Goal: Task Accomplishment & Management: Manage account settings

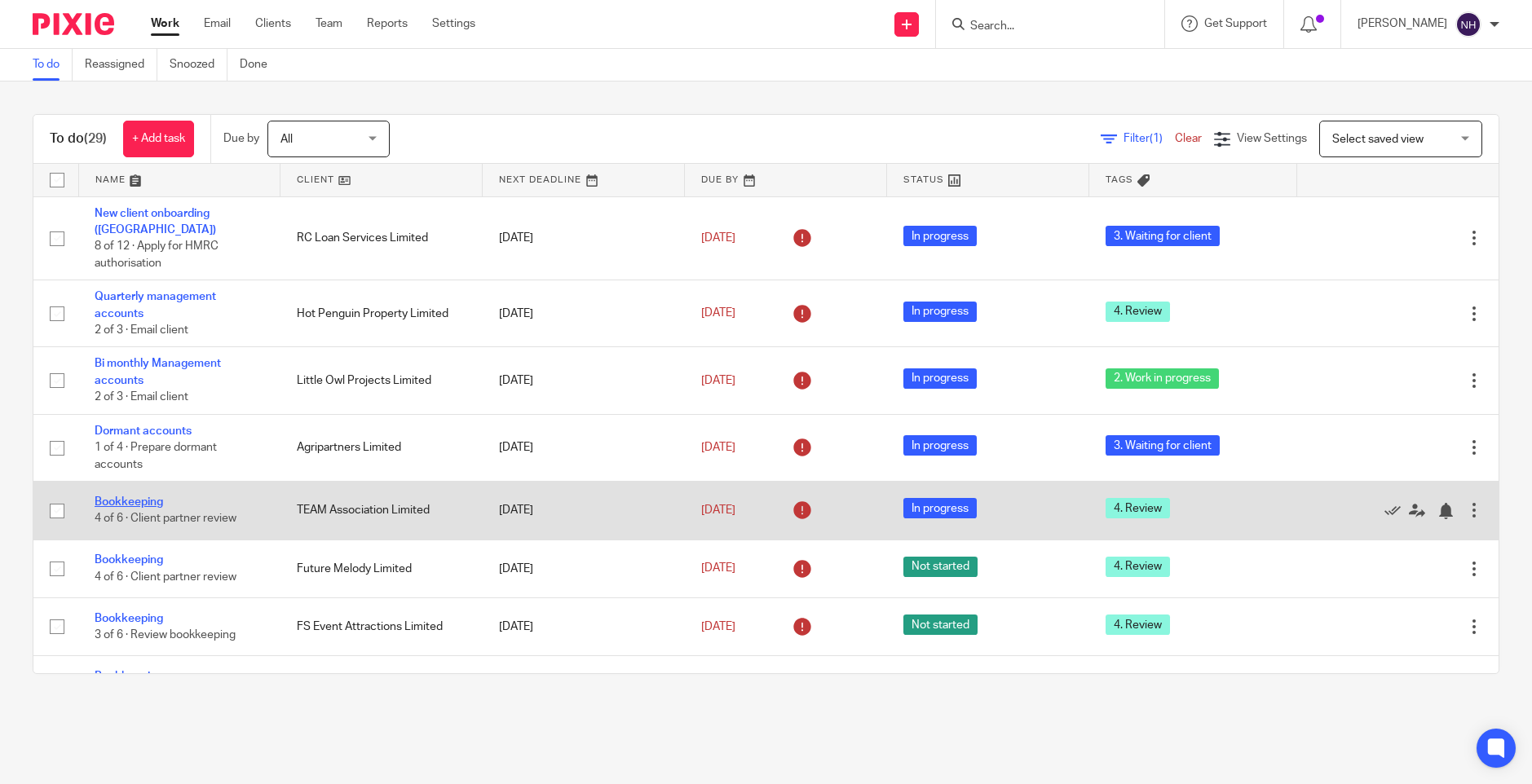
click at [151, 496] on link "Bookkeeping" at bounding box center [128, 502] width 68 height 12
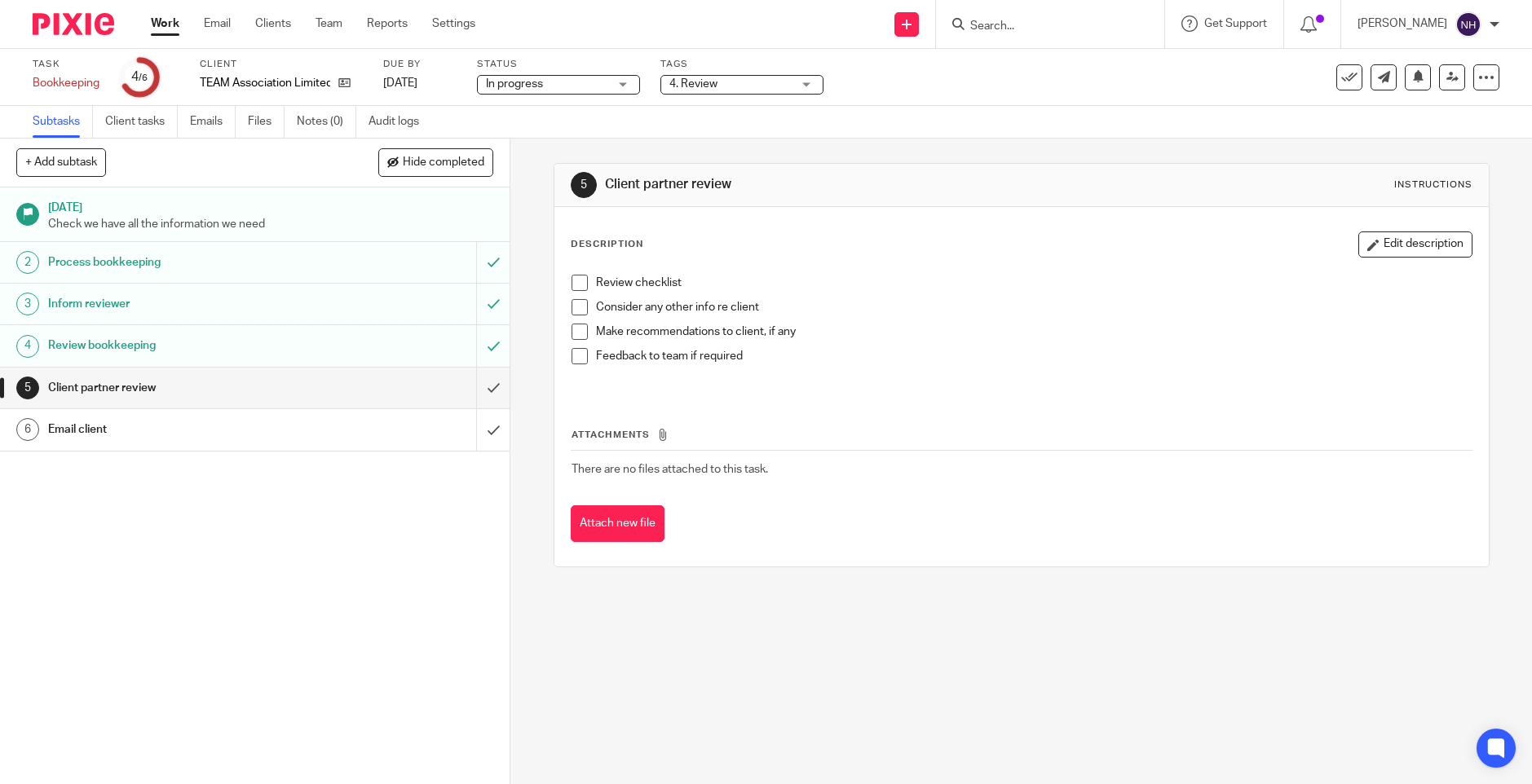
click at [61, 626] on div "1 Sep 2025 Check we have all the information we need 2 Process bookkeeping 3 In…" at bounding box center [254, 486] width 510 height 596
click at [577, 283] on span at bounding box center [579, 282] width 16 height 16
click at [576, 308] on span at bounding box center [579, 307] width 16 height 16
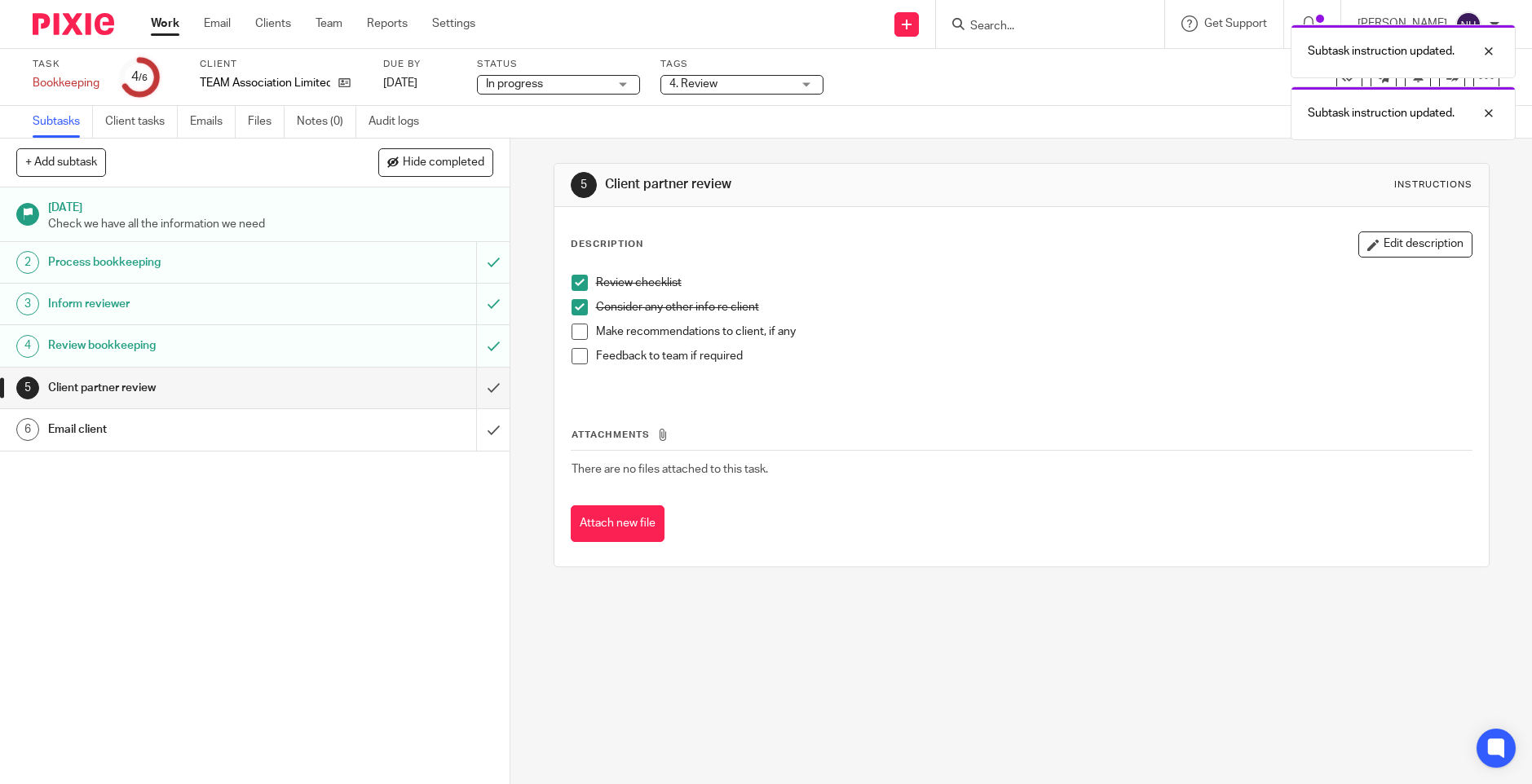
click at [571, 331] on span at bounding box center [579, 331] width 16 height 16
click at [571, 357] on span at bounding box center [579, 356] width 16 height 16
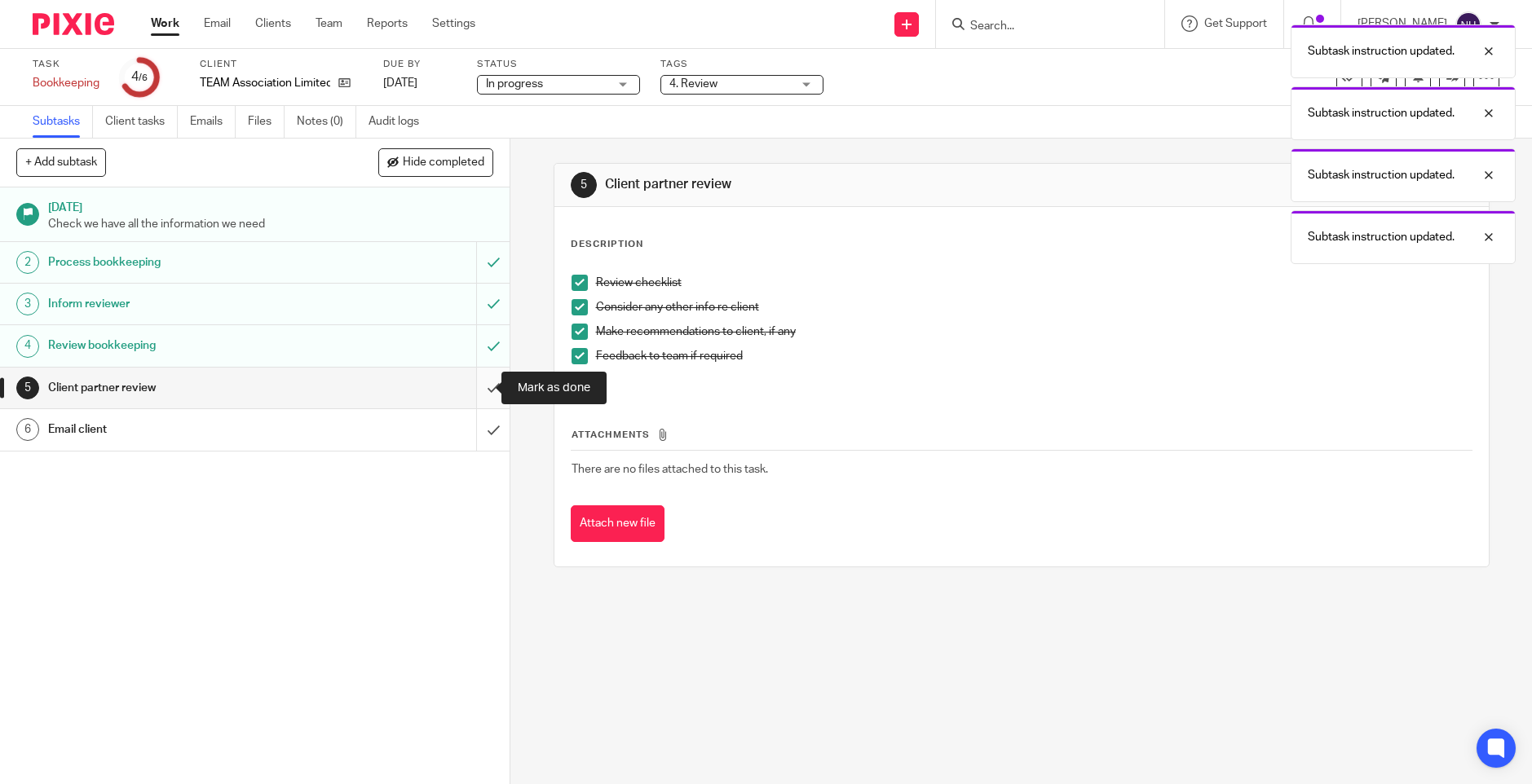
click at [477, 390] on input "submit" at bounding box center [254, 388] width 510 height 41
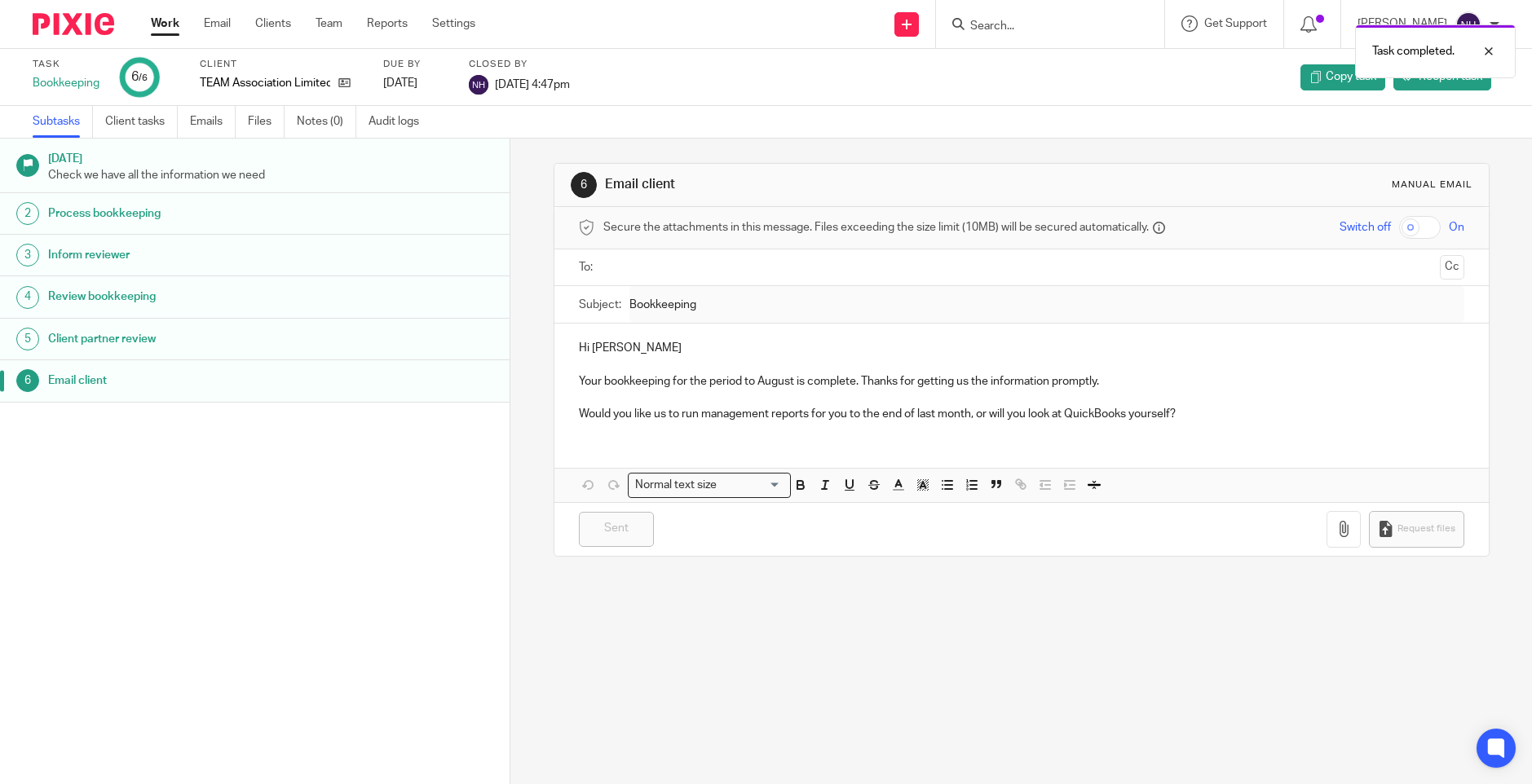
click at [169, 25] on link "Work" at bounding box center [165, 23] width 29 height 16
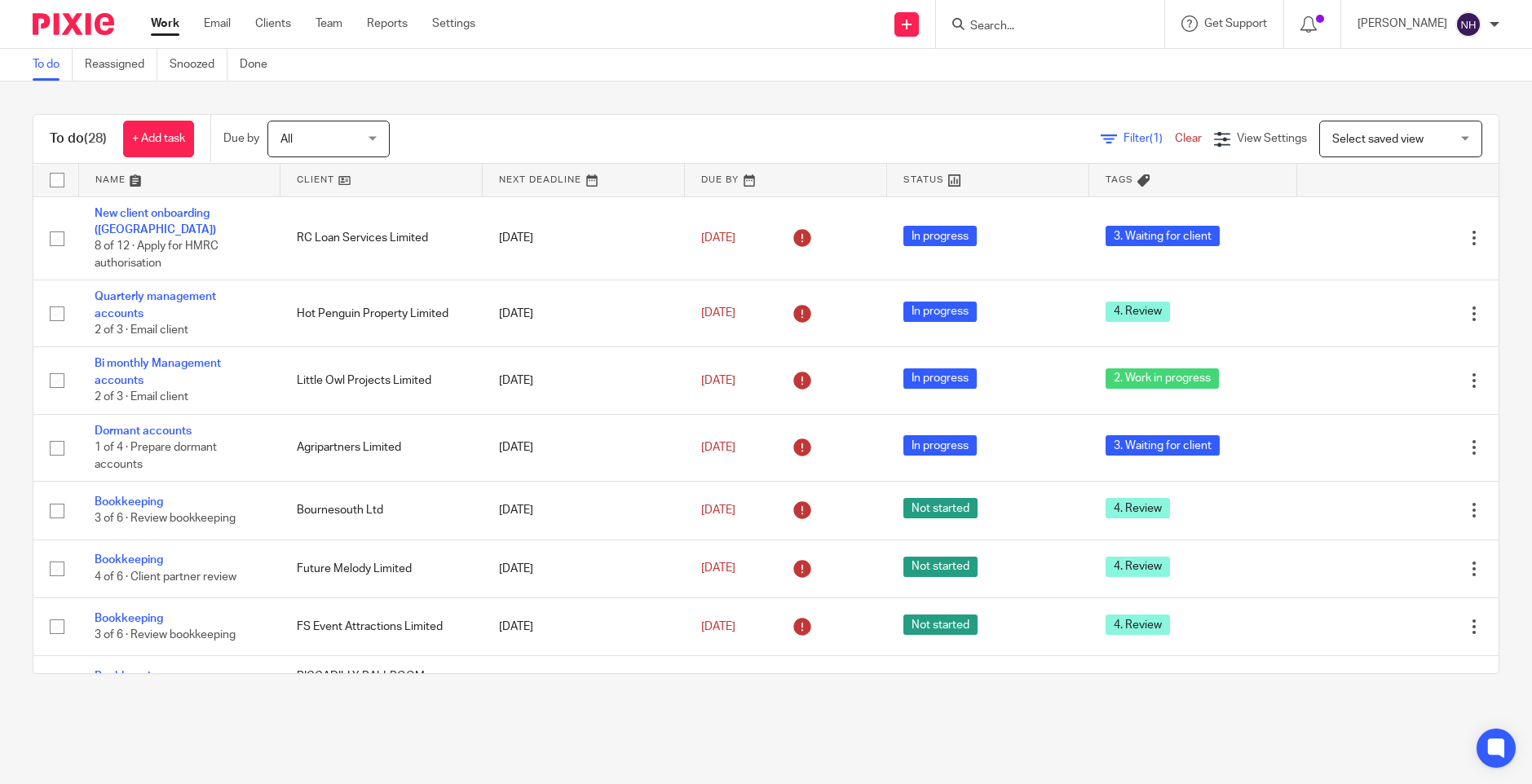
drag, startPoint x: 589, startPoint y: 110, endPoint x: 580, endPoint y: 119, distance: 12.7
click at [589, 110] on div "To do (28) + Add task Due by All All [DATE] [DATE] This week Next week This mon…" at bounding box center [766, 394] width 1532 height 625
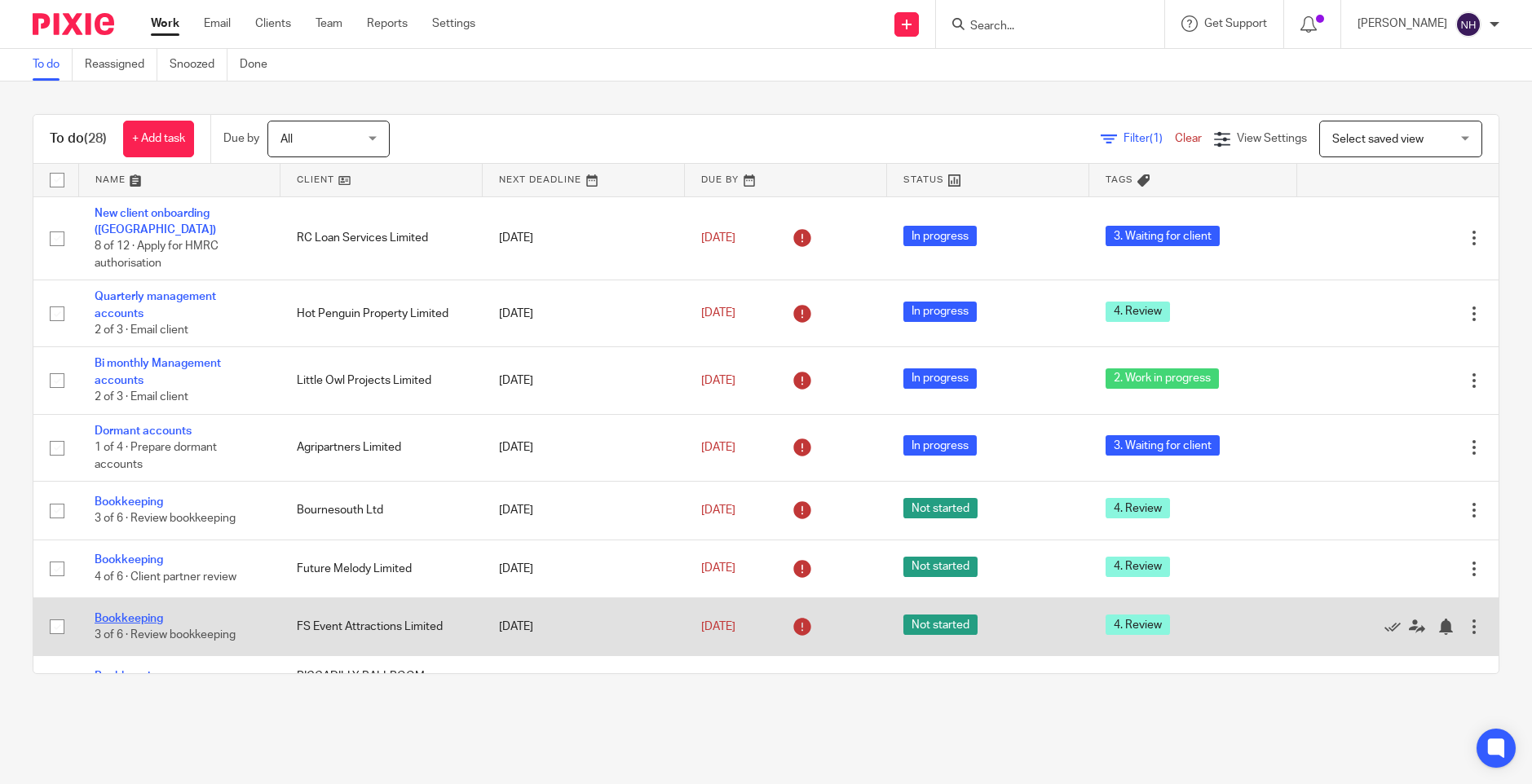
click at [146, 612] on link "Bookkeeping" at bounding box center [128, 618] width 68 height 12
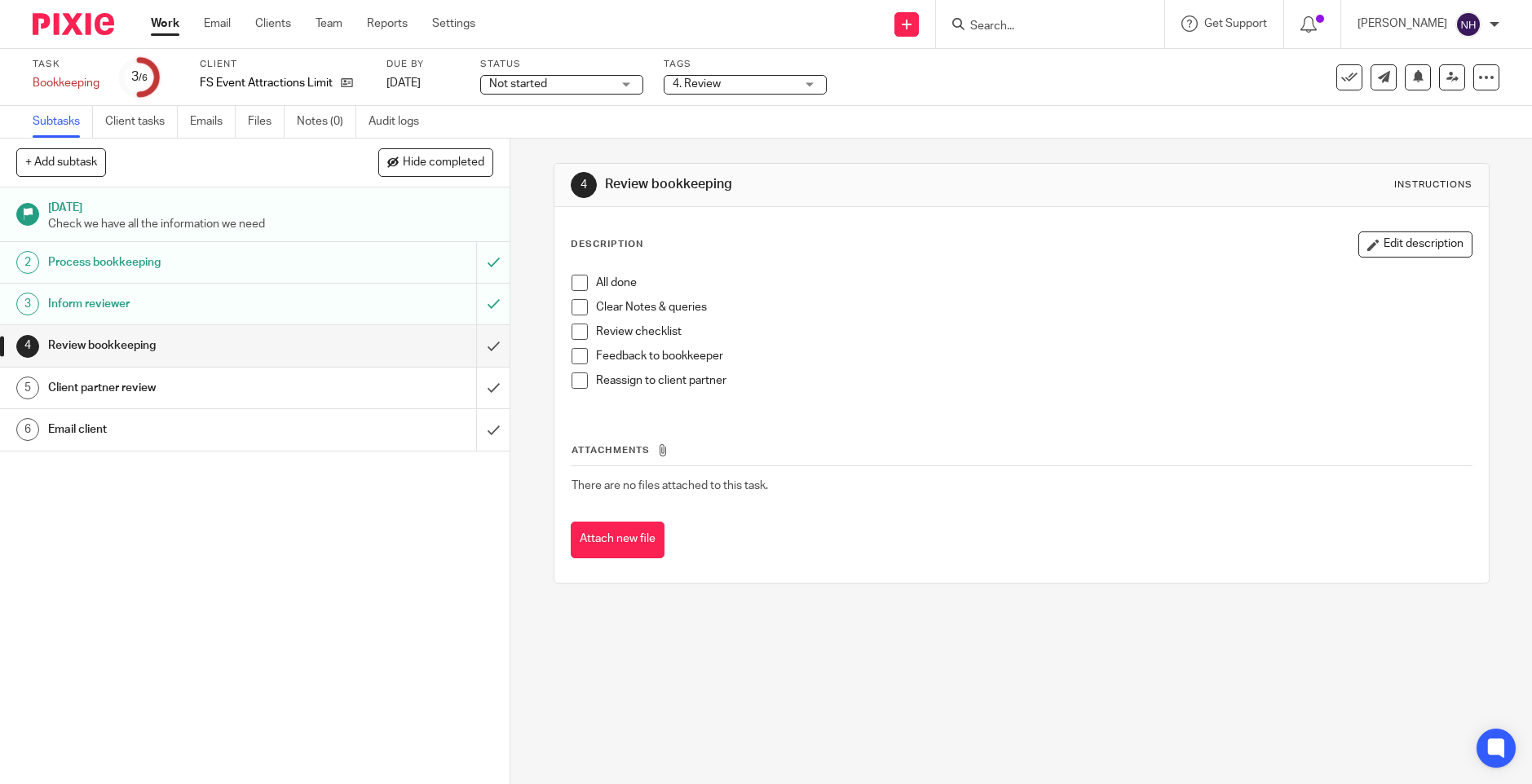
click at [359, 659] on div "1 Sep 2025 Check we have all the information we need 2 Process bookkeeping 3 In…" at bounding box center [254, 486] width 510 height 596
click at [575, 288] on span at bounding box center [579, 282] width 16 height 16
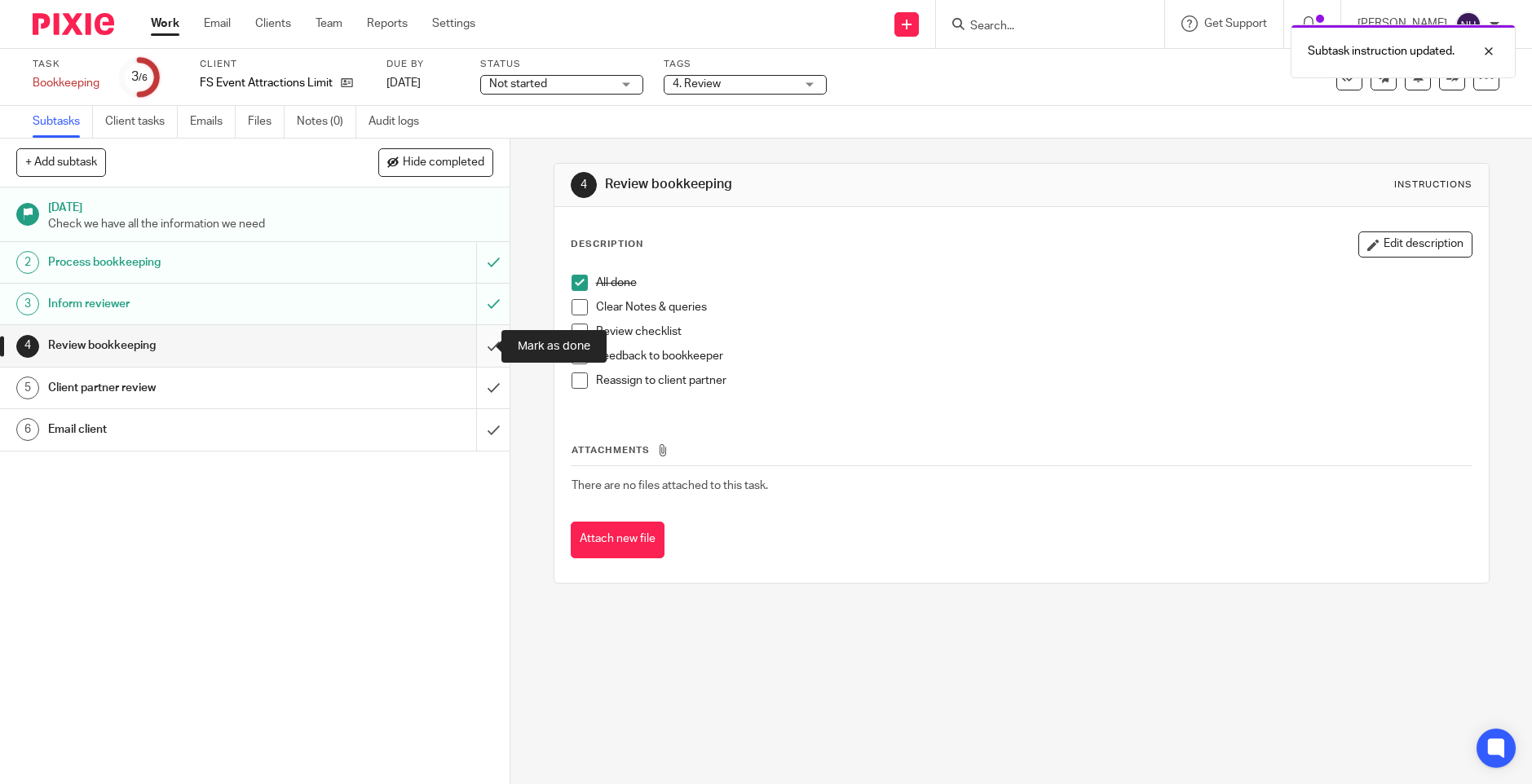
click at [471, 343] on input "submit" at bounding box center [254, 346] width 510 height 41
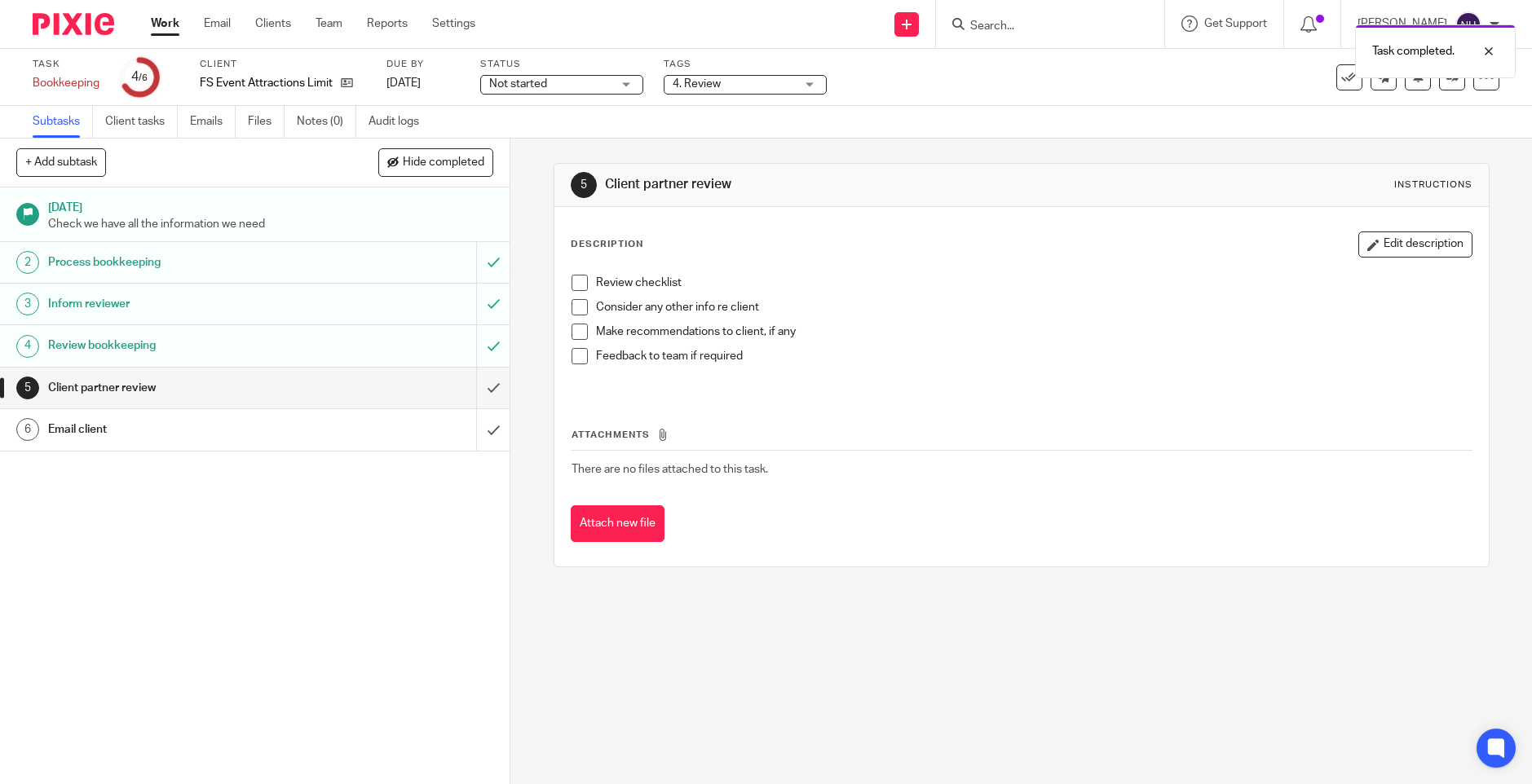
drag, startPoint x: 571, startPoint y: 281, endPoint x: 574, endPoint y: 311, distance: 30.1
click at [571, 282] on span at bounding box center [579, 282] width 16 height 16
click at [573, 311] on span at bounding box center [579, 307] width 16 height 16
click at [571, 329] on span at bounding box center [579, 331] width 16 height 16
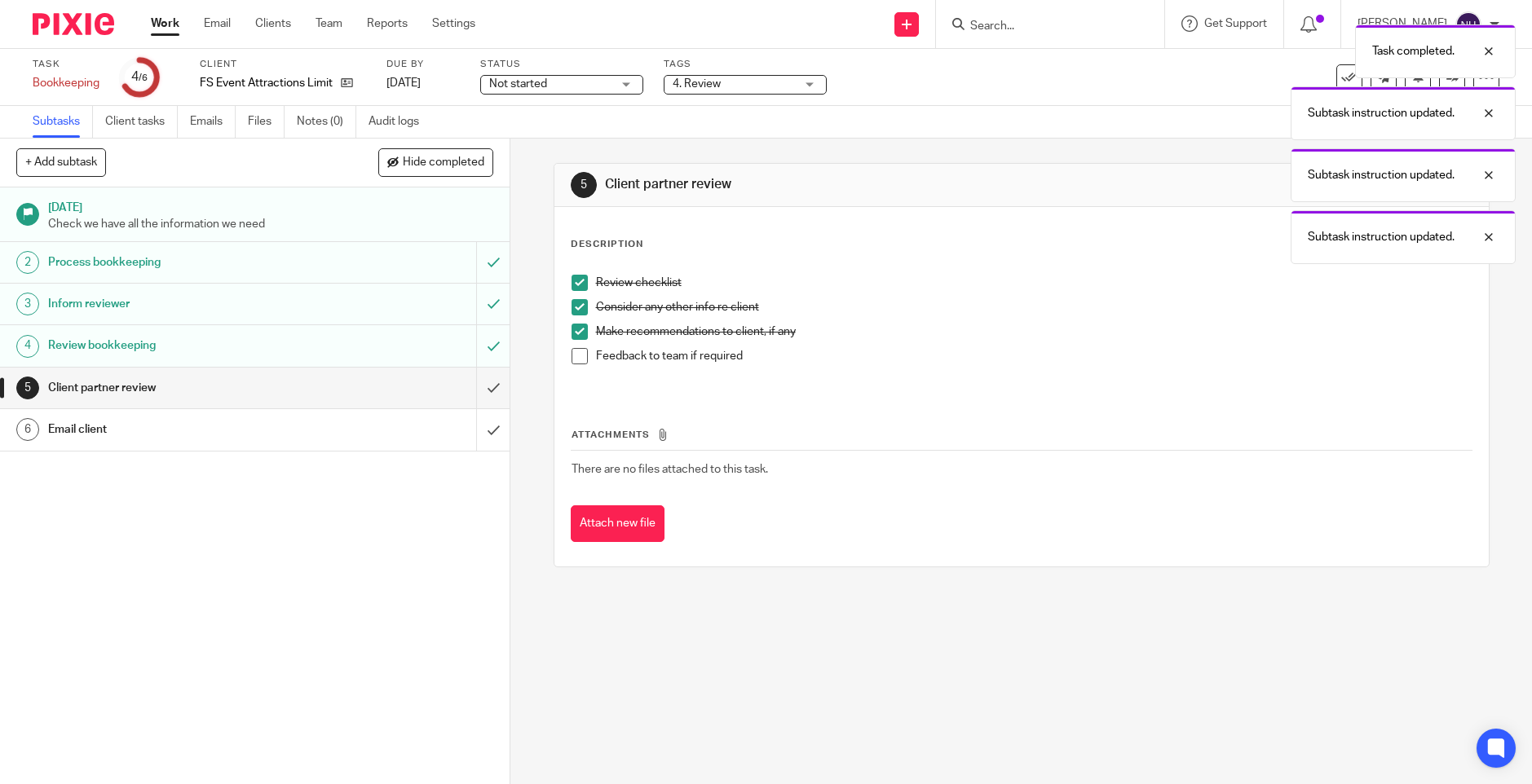
click at [571, 352] on span at bounding box center [579, 356] width 16 height 16
click at [477, 386] on input "submit" at bounding box center [254, 388] width 510 height 41
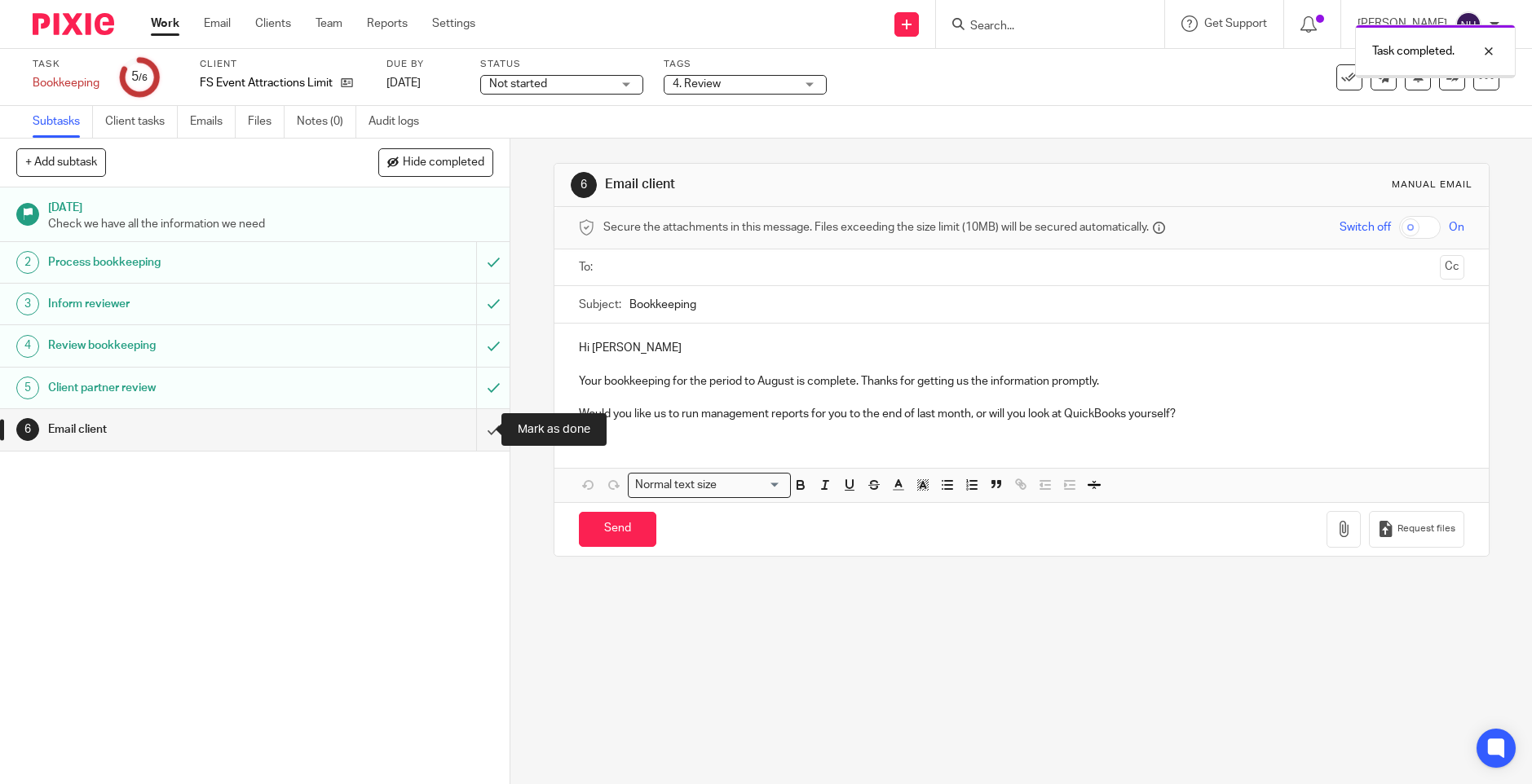
drag, startPoint x: 477, startPoint y: 429, endPoint x: 418, endPoint y: 514, distance: 103.5
click at [476, 431] on input "submit" at bounding box center [254, 429] width 510 height 41
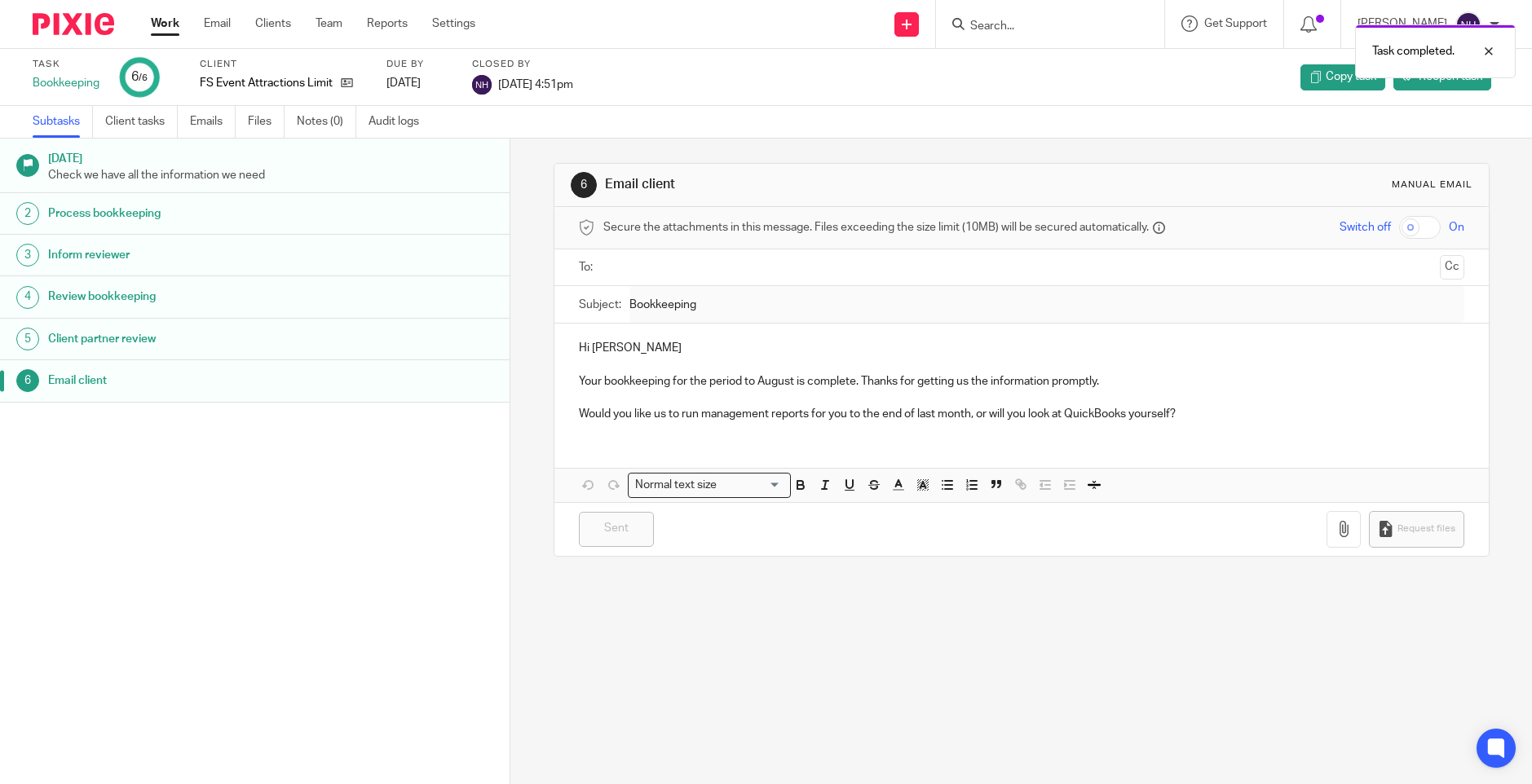
click at [164, 24] on link "Work" at bounding box center [165, 23] width 29 height 16
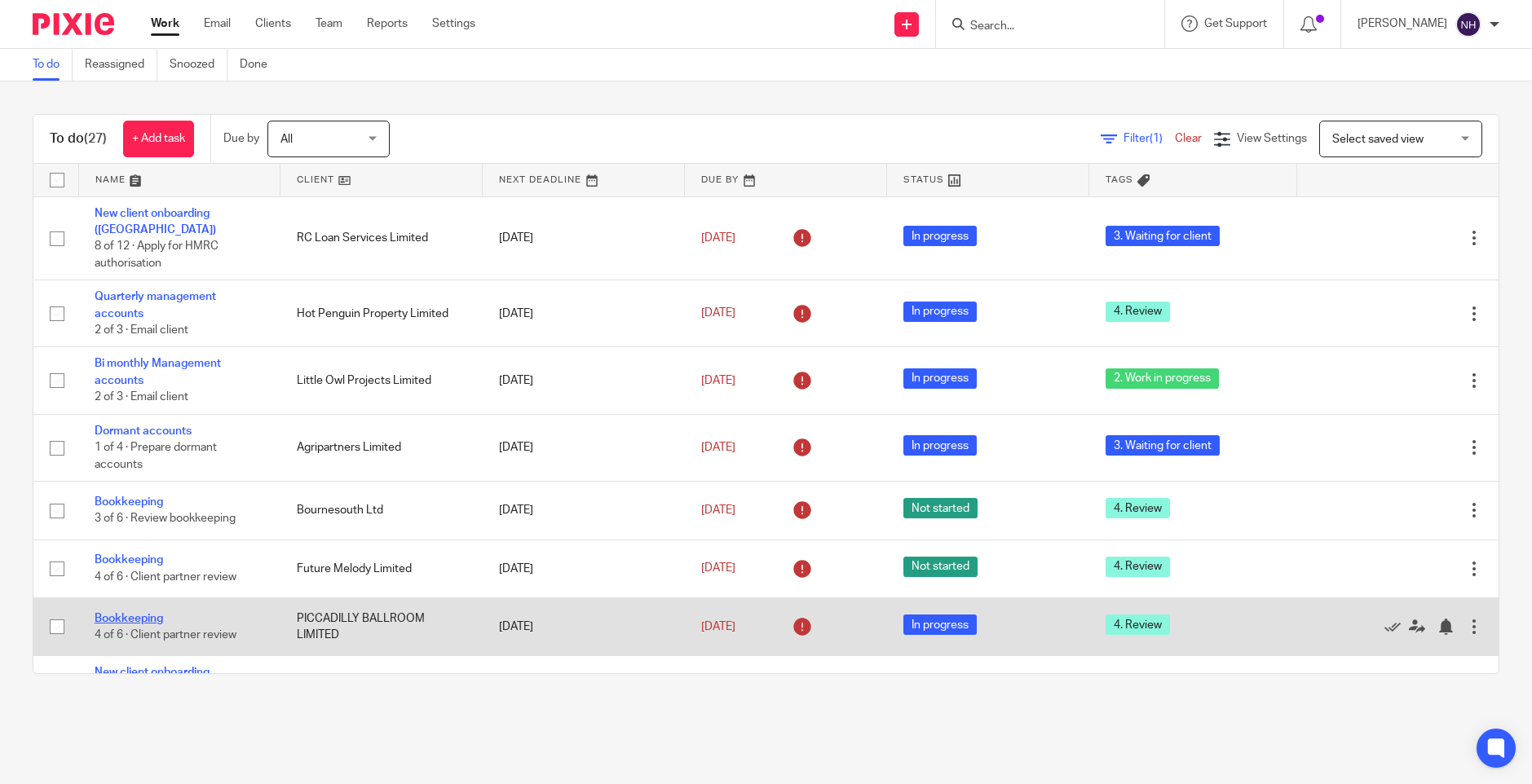
click at [138, 612] on link "Bookkeeping" at bounding box center [128, 618] width 68 height 12
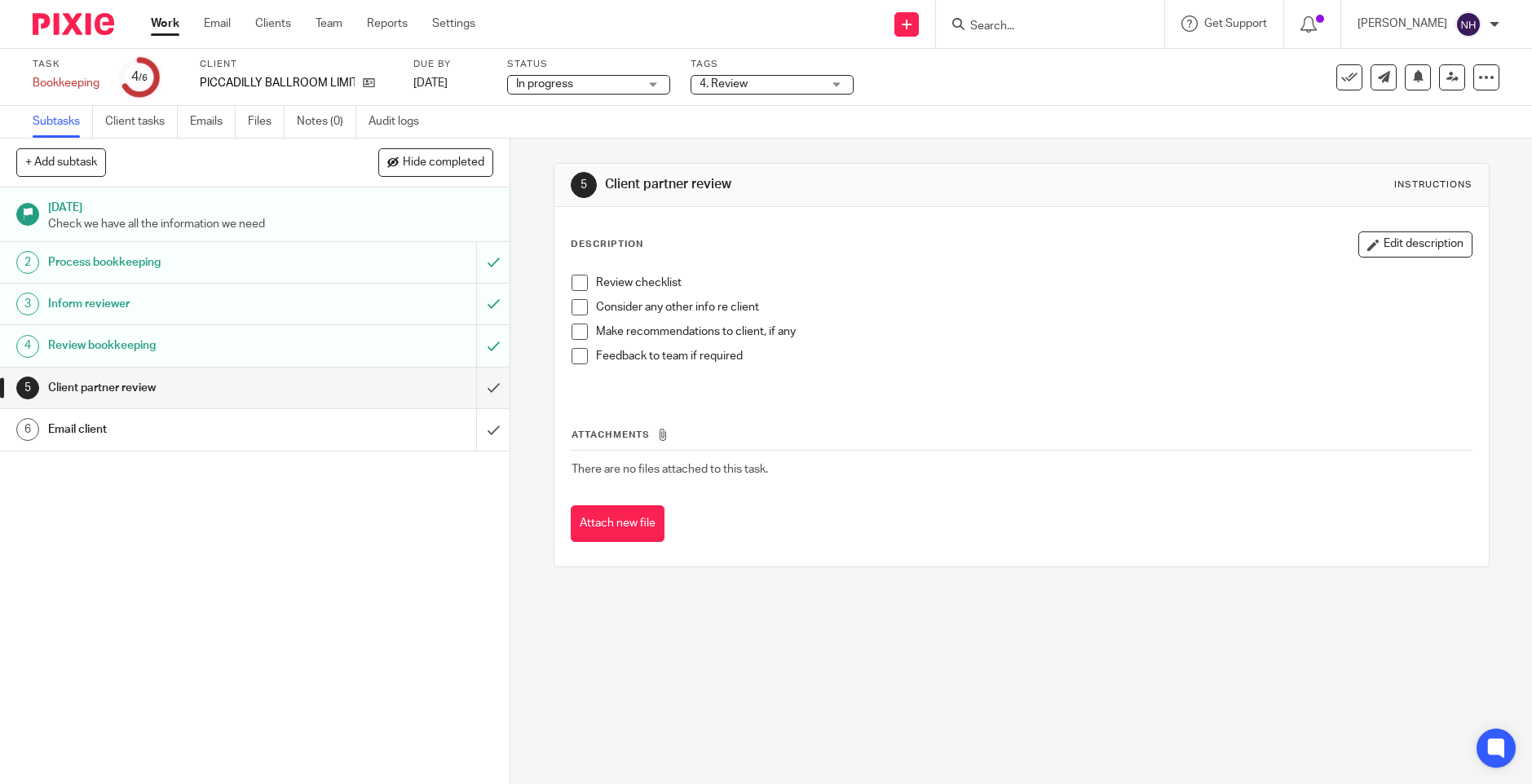
click at [102, 545] on div "[DATE] Check we have all the information we need 2 Process bookkeeping 3 Inform…" at bounding box center [254, 486] width 510 height 596
click at [575, 282] on span at bounding box center [579, 282] width 16 height 16
click at [575, 308] on span at bounding box center [579, 307] width 16 height 16
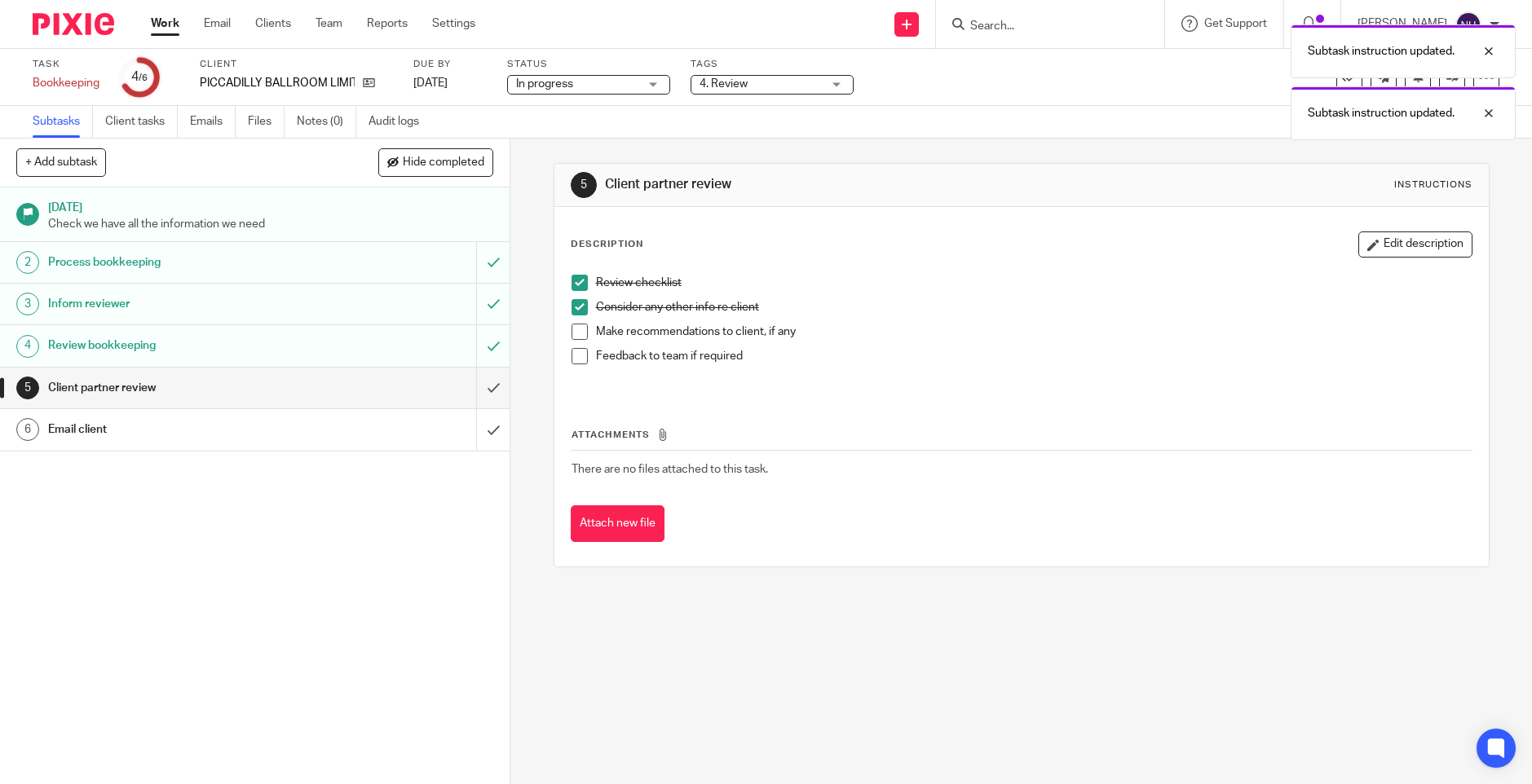
click at [571, 326] on span at bounding box center [579, 331] width 16 height 16
click at [571, 357] on span at bounding box center [579, 356] width 16 height 16
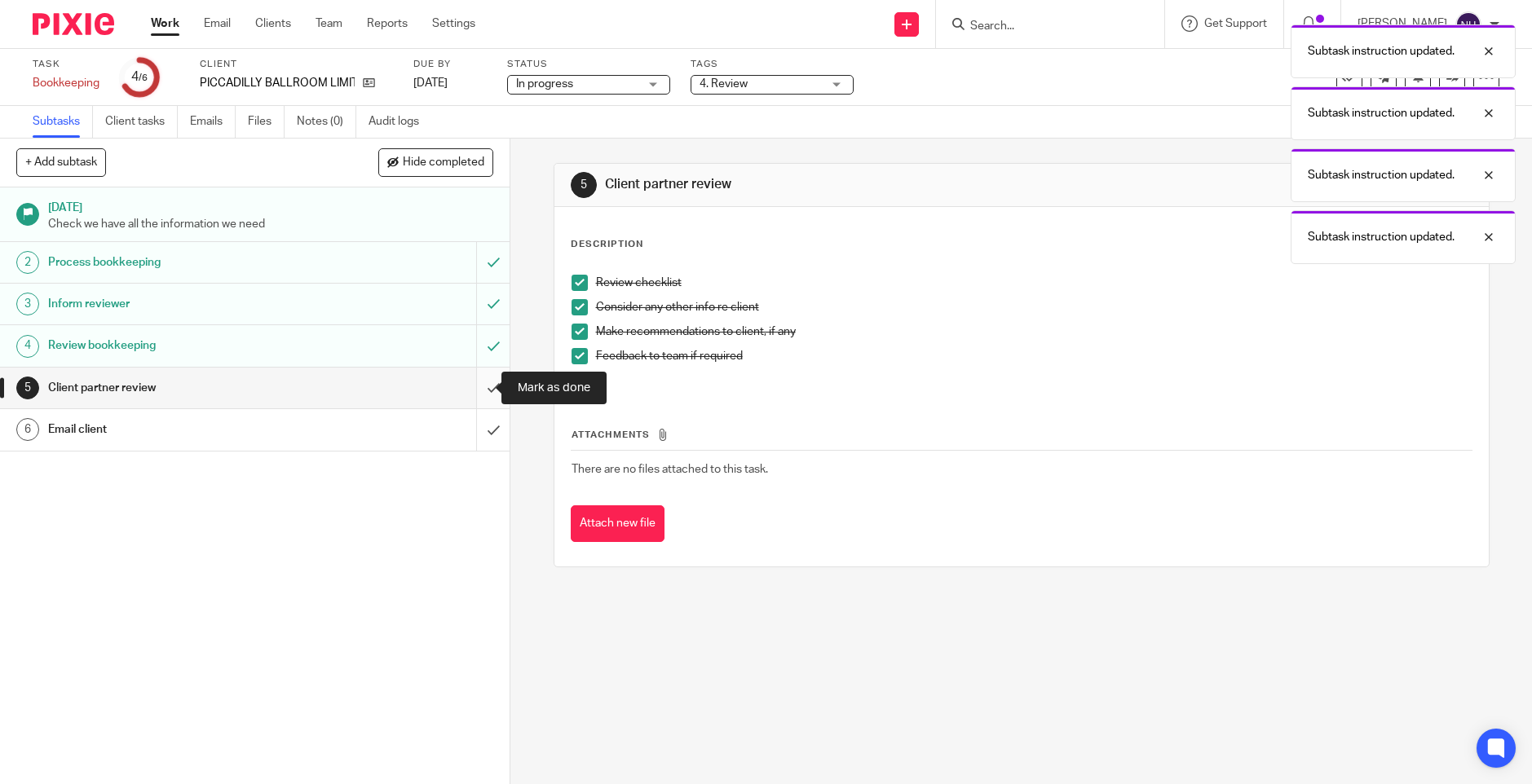
click at [477, 389] on input "submit" at bounding box center [254, 388] width 510 height 41
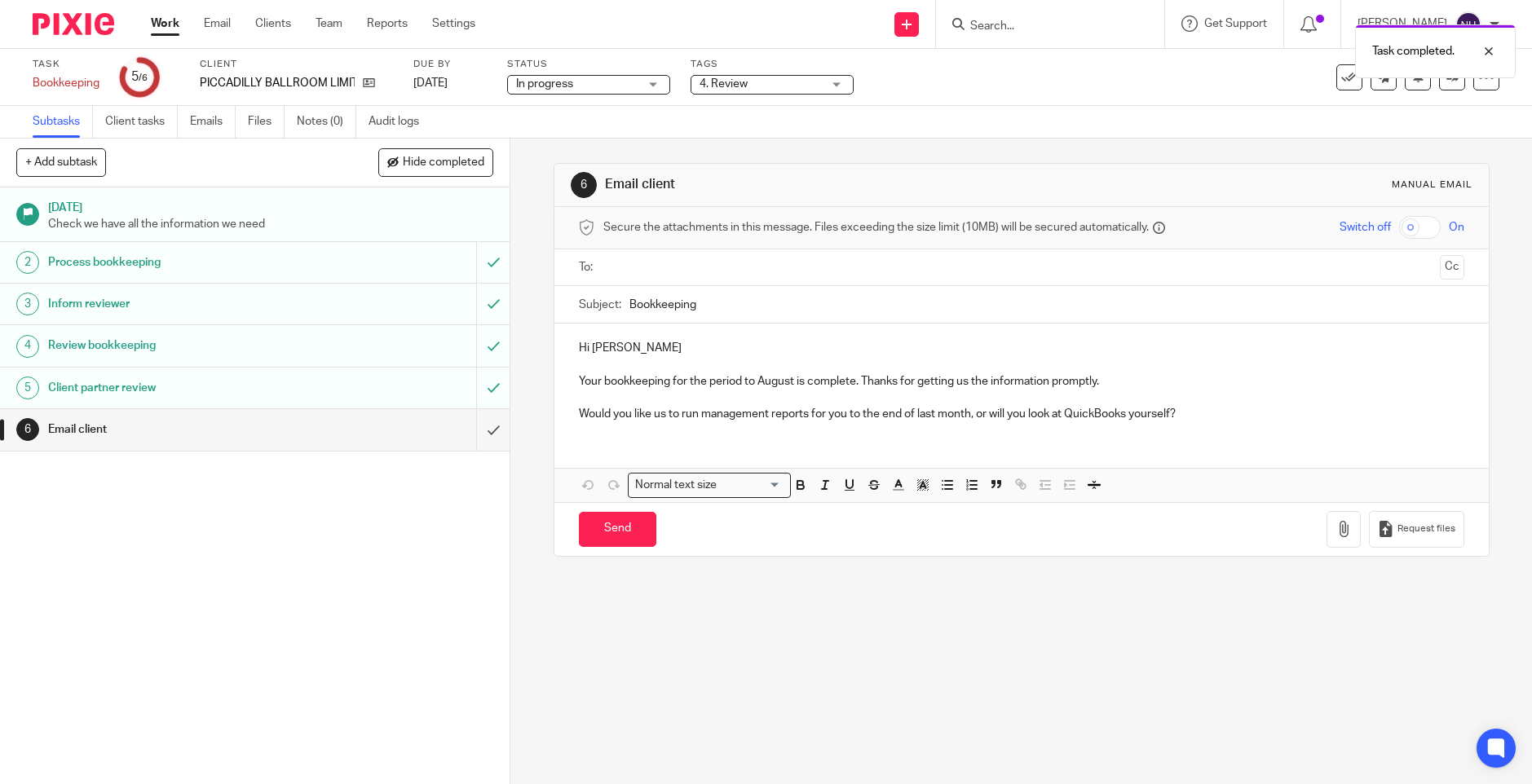
click at [1268, 113] on div "Subtasks Client tasks Emails Files Notes (0) Audit logs" at bounding box center [766, 122] width 1532 height 33
click at [1446, 76] on icon at bounding box center [1452, 77] width 12 height 12
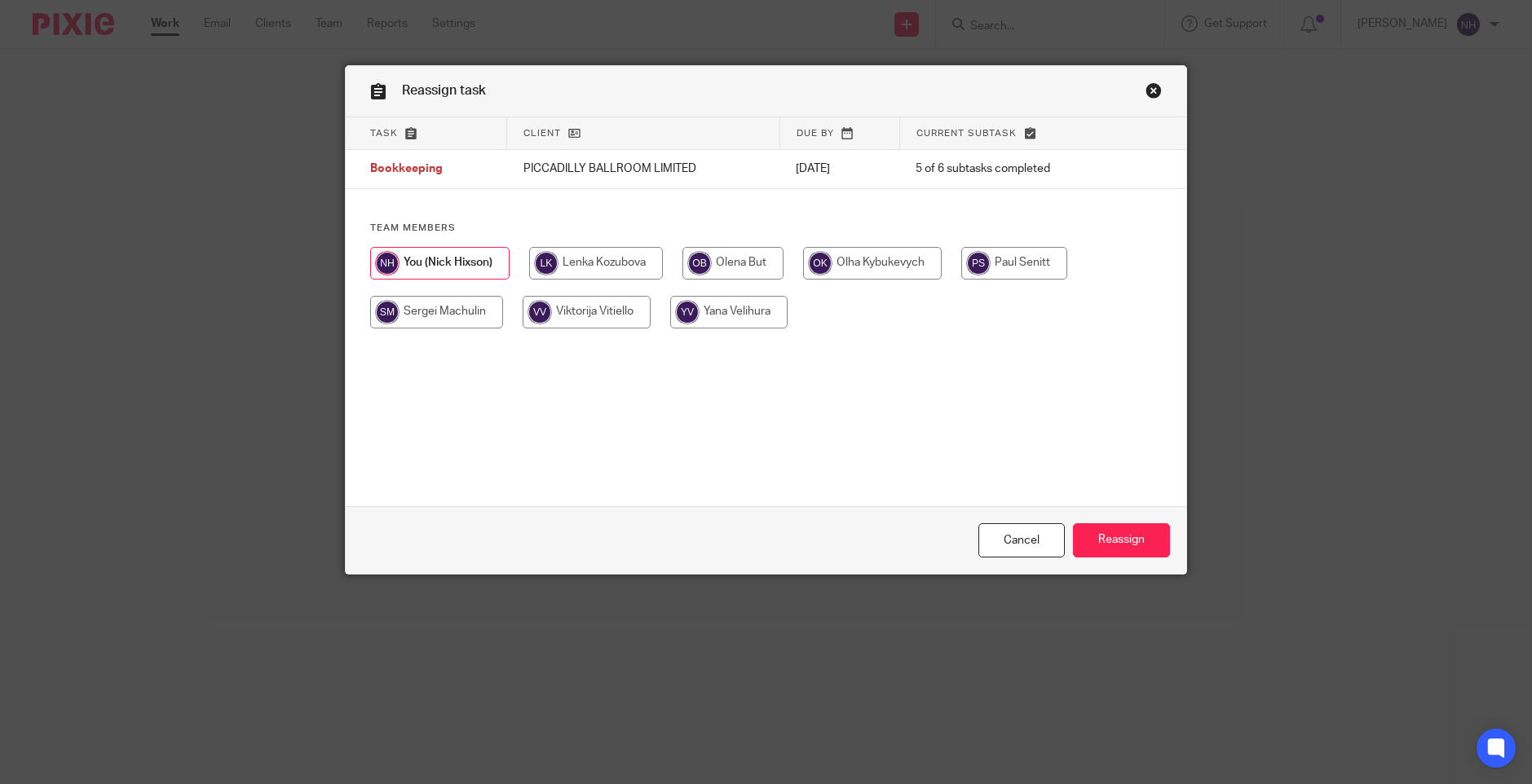
click at [886, 269] on input "radio" at bounding box center [872, 263] width 139 height 33
radio input "true"
click at [1132, 544] on input "Reassign" at bounding box center [1120, 540] width 97 height 35
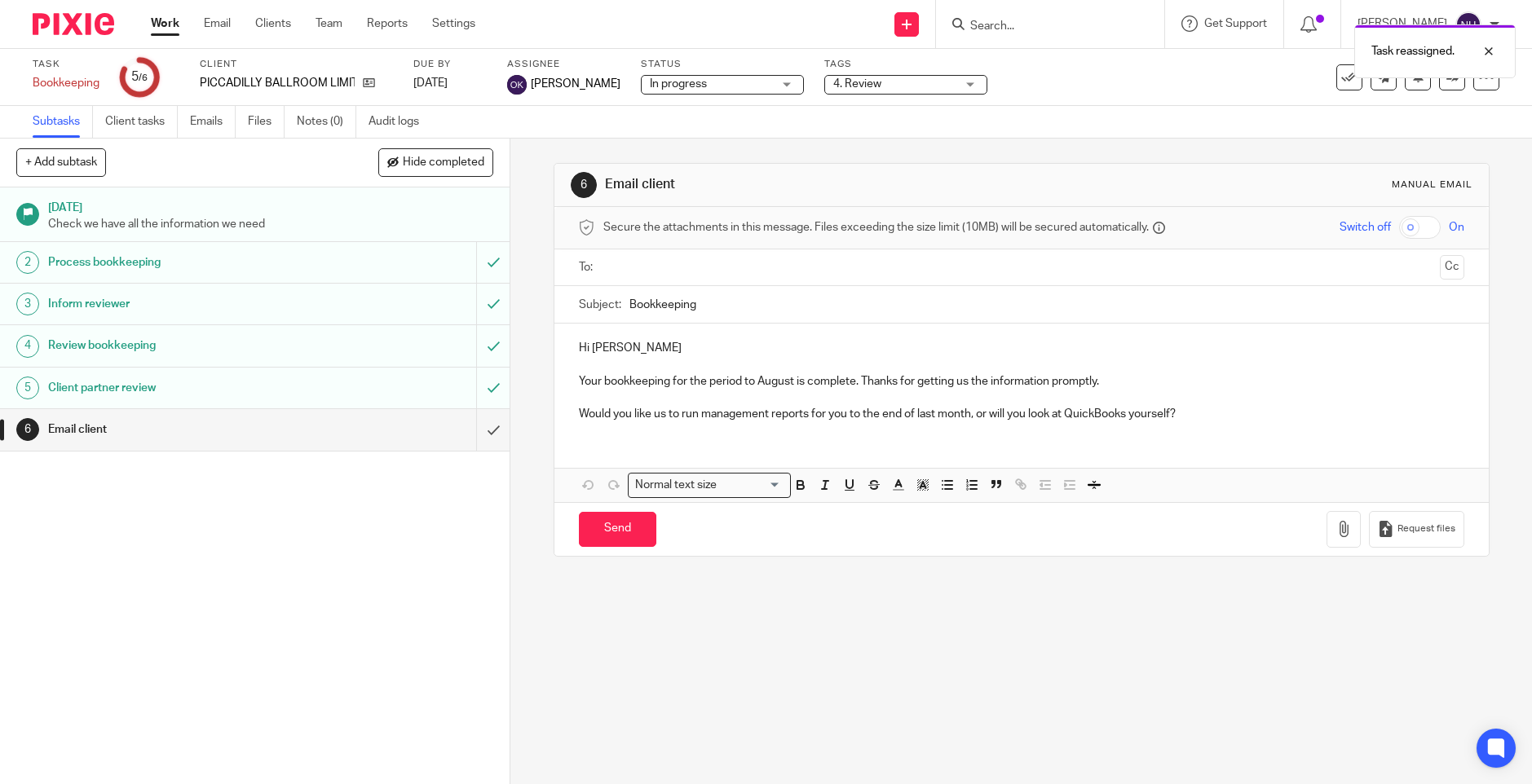
click at [169, 18] on link "Work" at bounding box center [165, 23] width 29 height 16
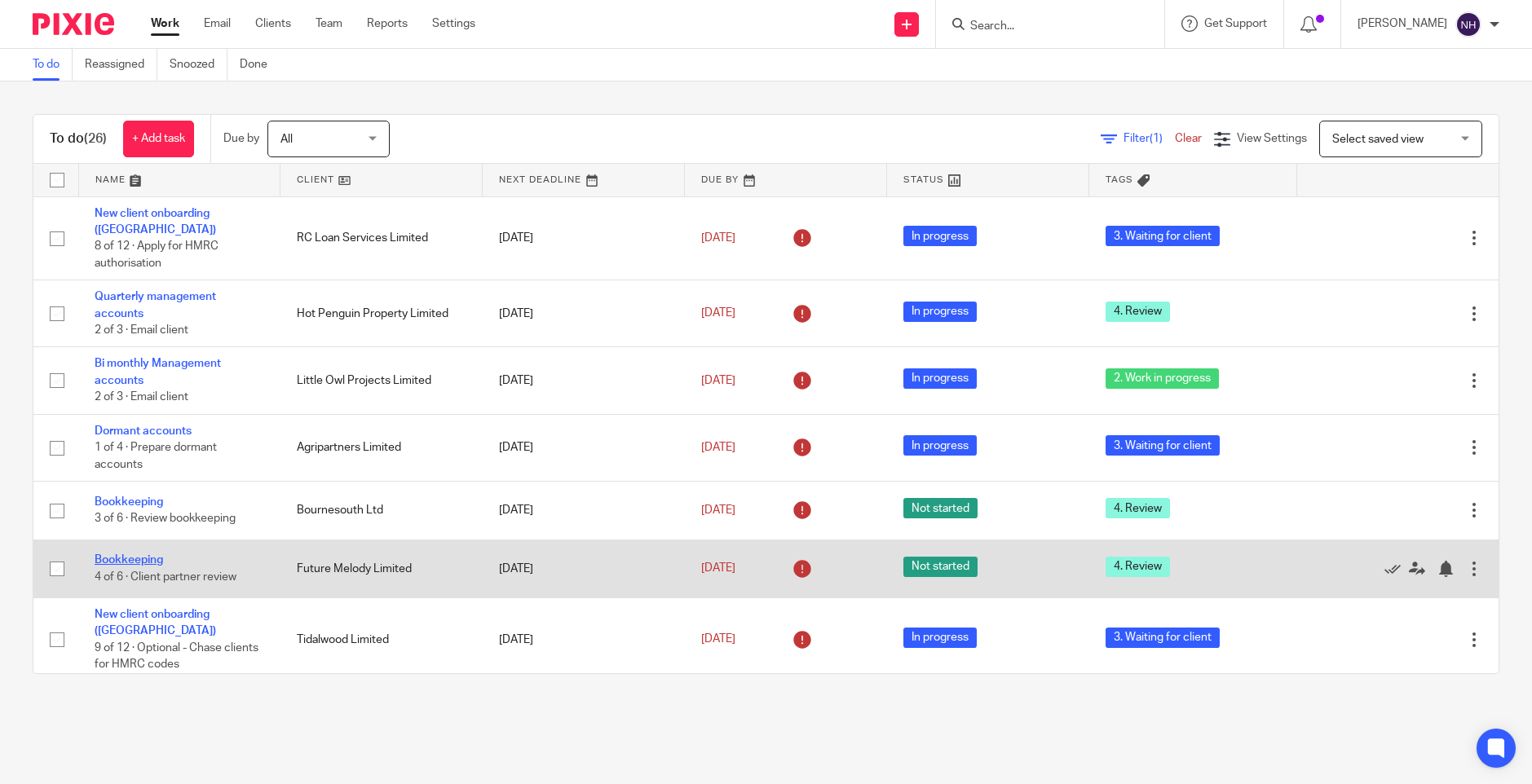
click at [153, 554] on link "Bookkeeping" at bounding box center [128, 560] width 68 height 12
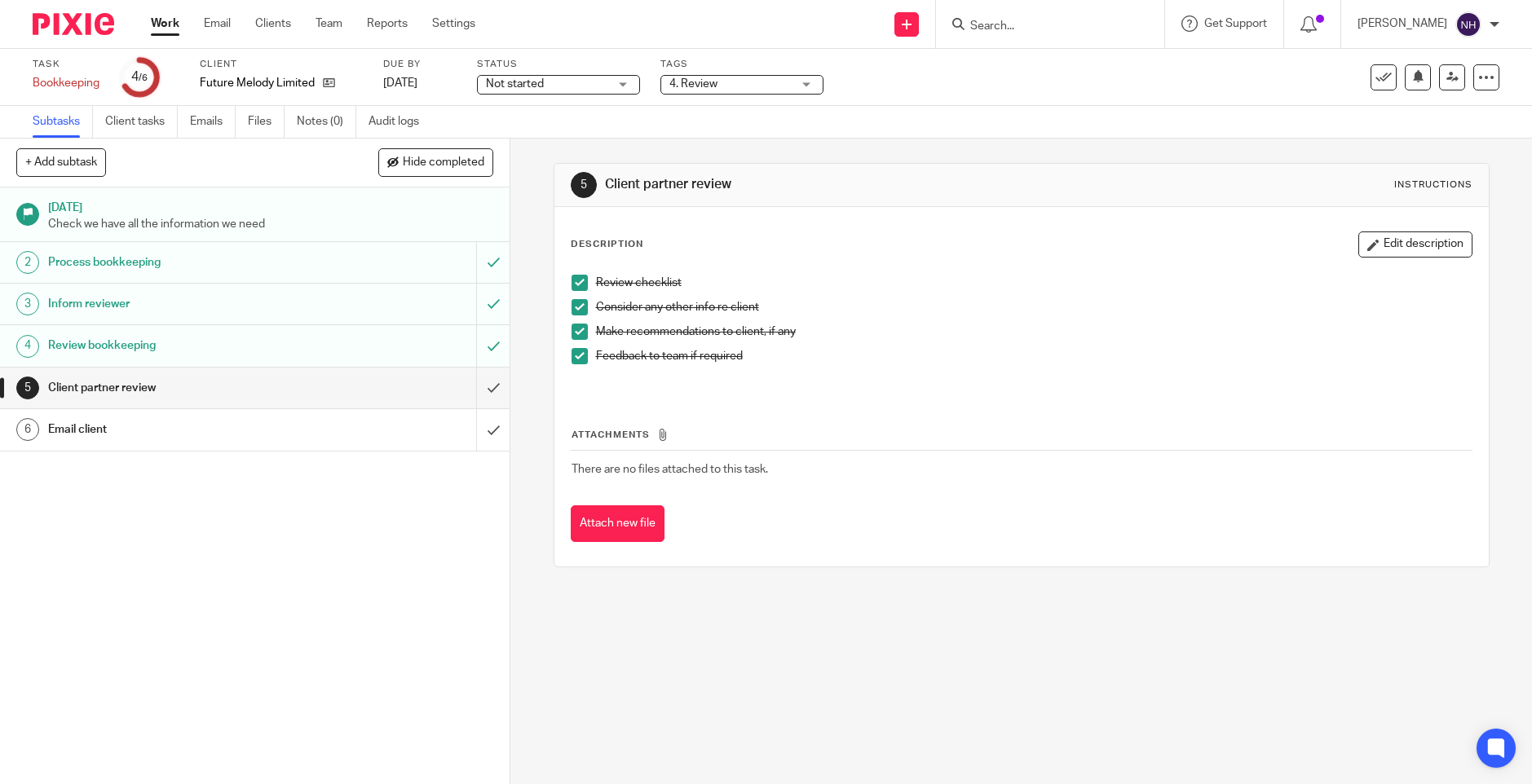
drag, startPoint x: 223, startPoint y: 689, endPoint x: 215, endPoint y: 688, distance: 8.1
click at [223, 689] on div "[DATE] Check we have all the information we need 2 Process bookkeeping 3 Inform…" at bounding box center [254, 486] width 510 height 596
click at [1446, 82] on icon at bounding box center [1452, 77] width 12 height 12
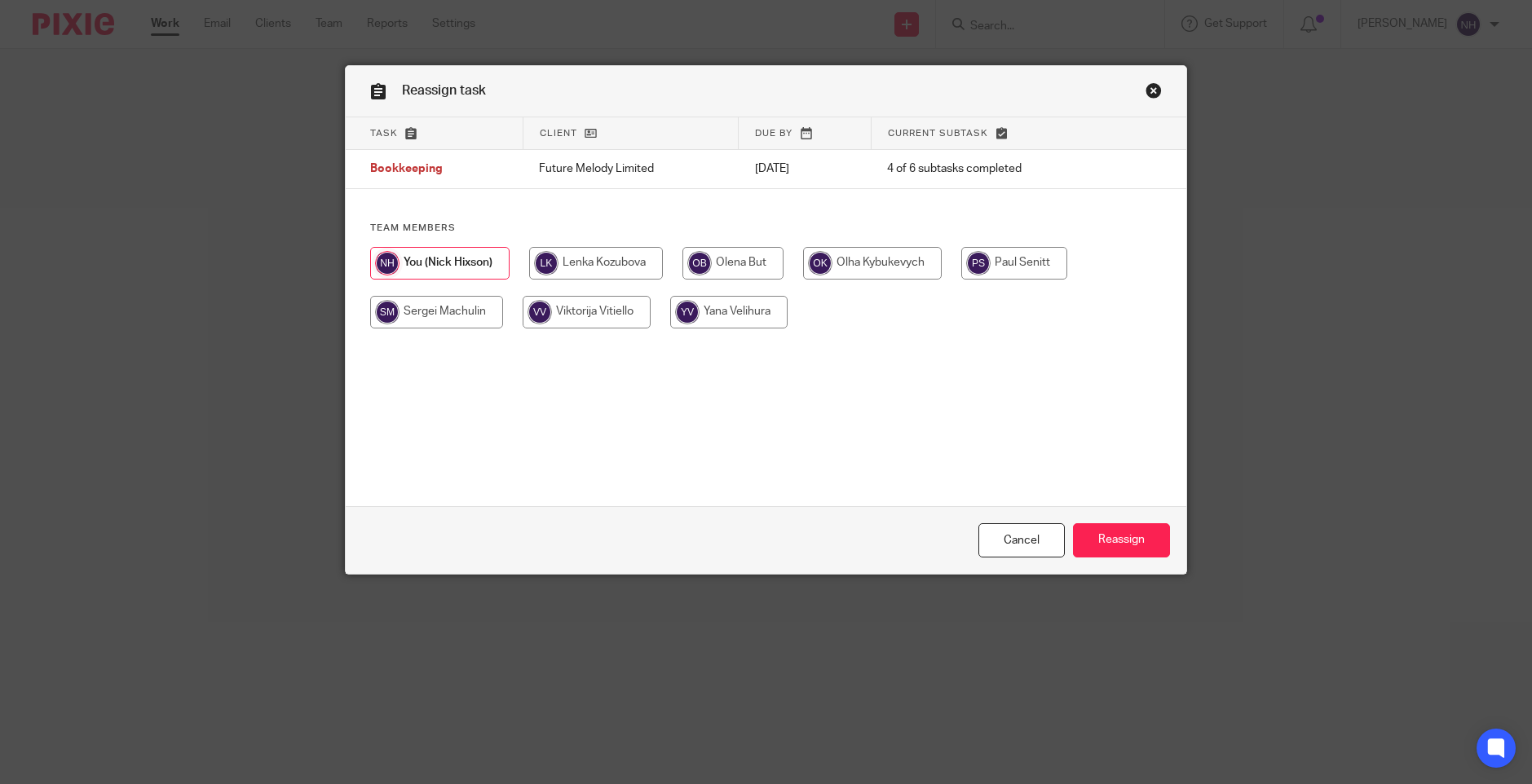
click at [864, 265] on input "radio" at bounding box center [872, 263] width 139 height 33
radio input "true"
click at [1100, 547] on input "Reassign" at bounding box center [1120, 540] width 97 height 35
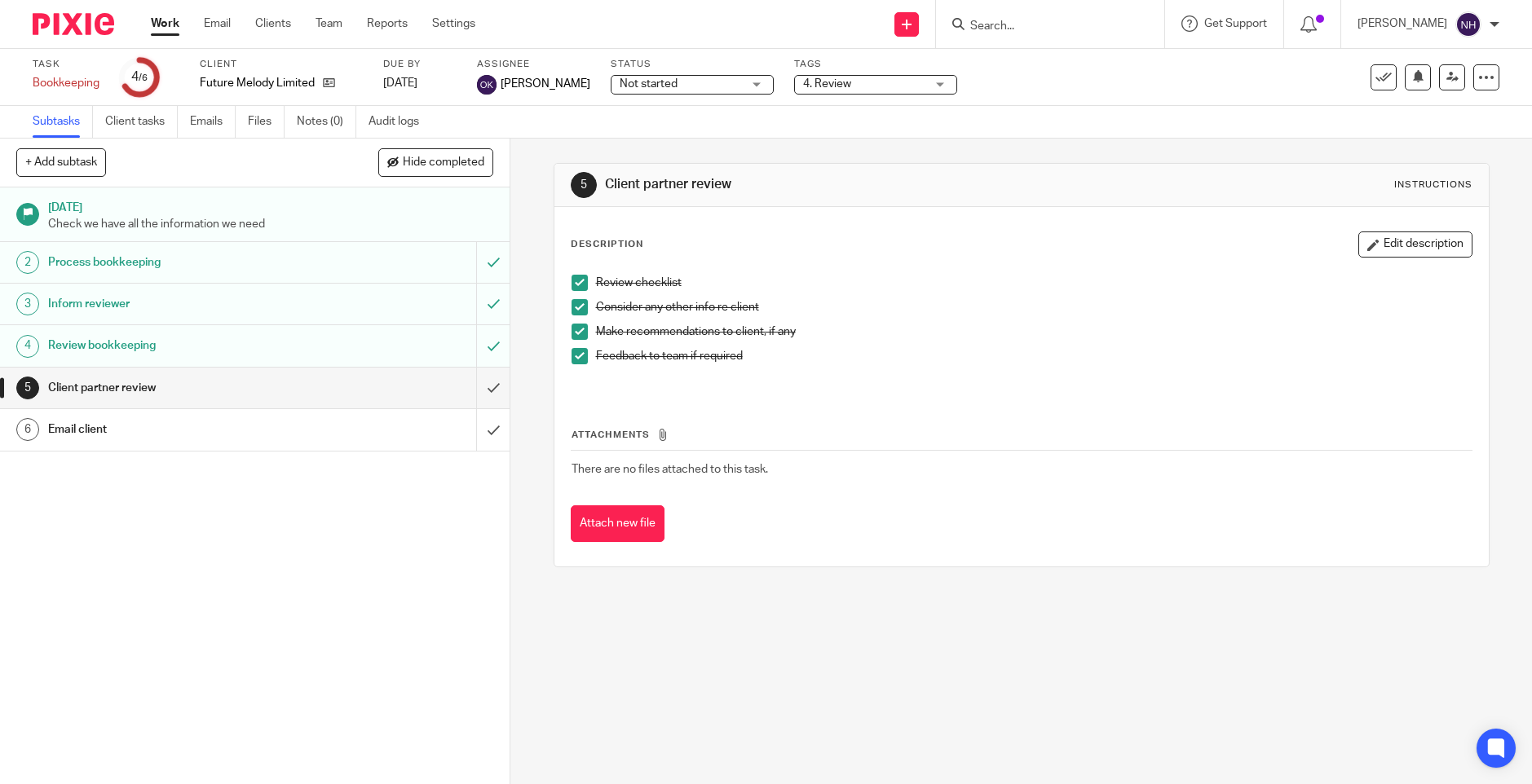
click at [170, 29] on link "Work" at bounding box center [165, 23] width 29 height 16
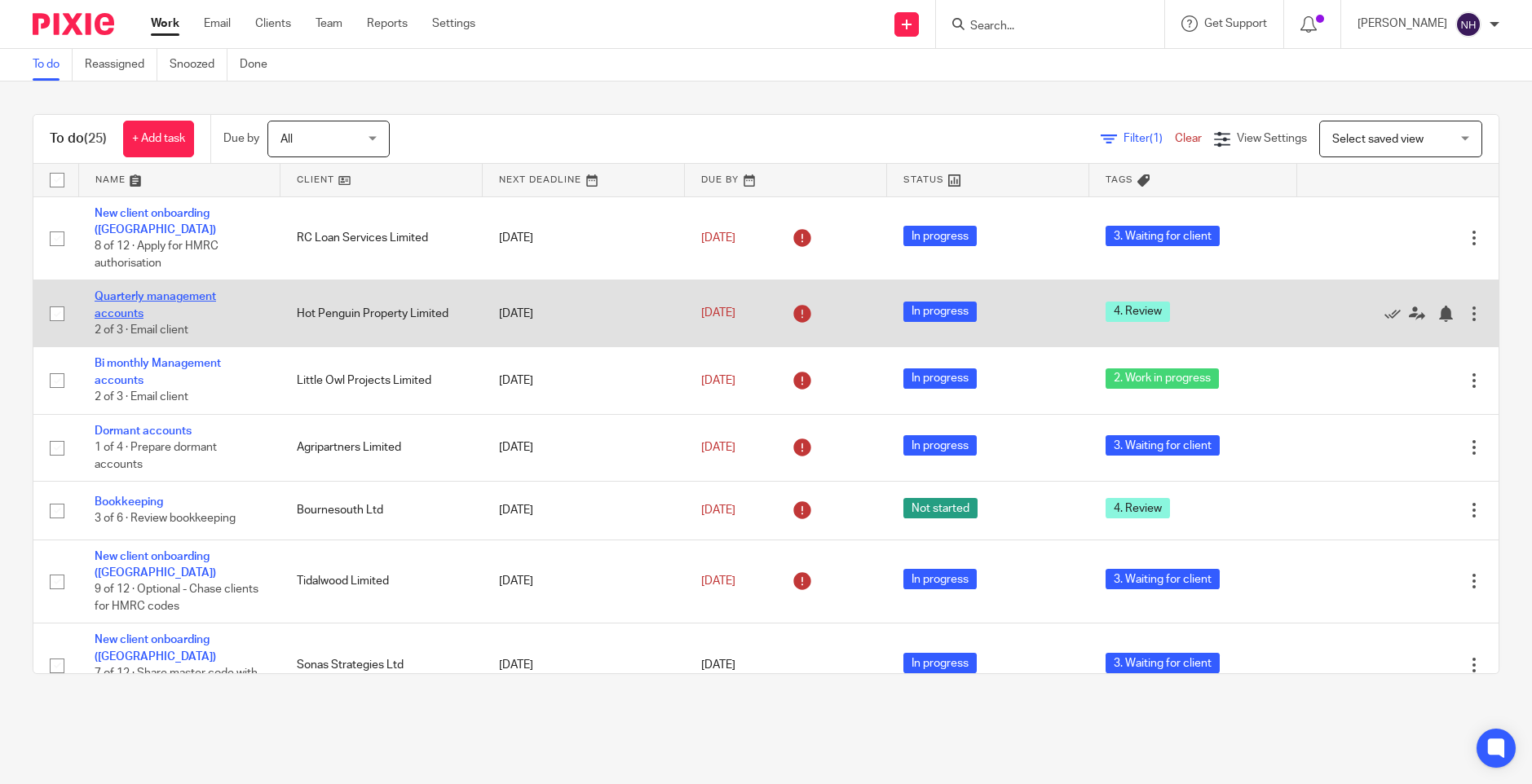
click at [192, 291] on link "Quarterly management accounts" at bounding box center [155, 304] width 122 height 28
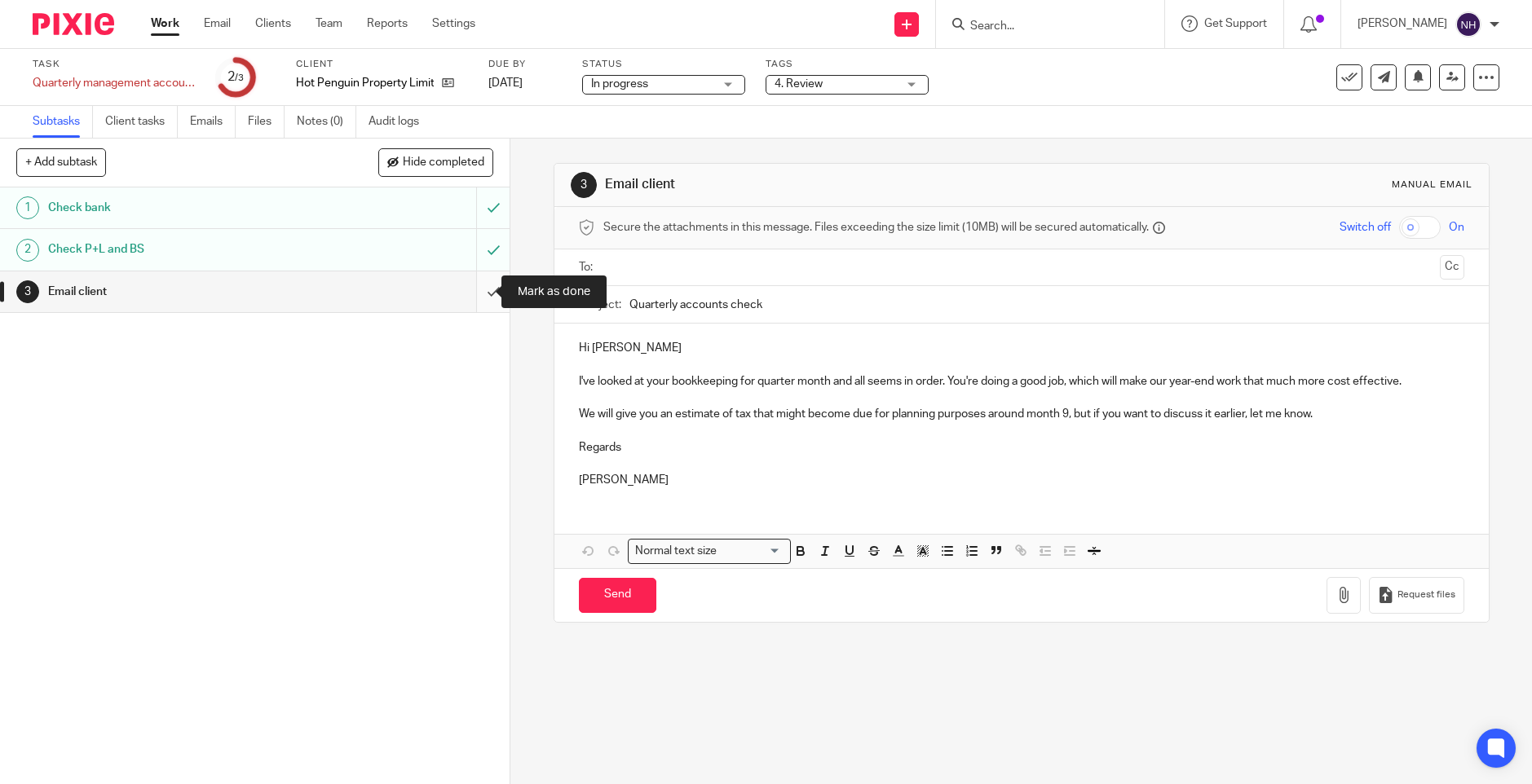
click at [477, 291] on input "submit" at bounding box center [254, 291] width 510 height 41
